Goal: Check status: Check status

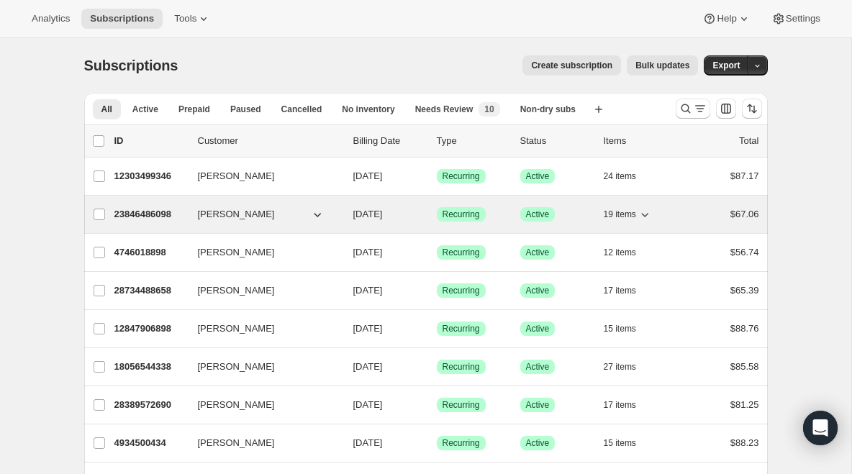
click at [148, 220] on p "23846486098" at bounding box center [150, 214] width 72 height 14
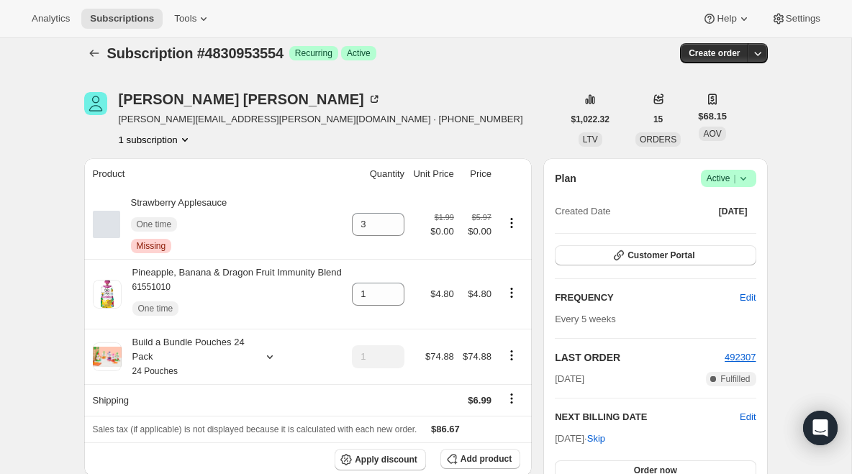
scroll to position [14, 0]
